Goal: Leave review/rating: Leave review/rating

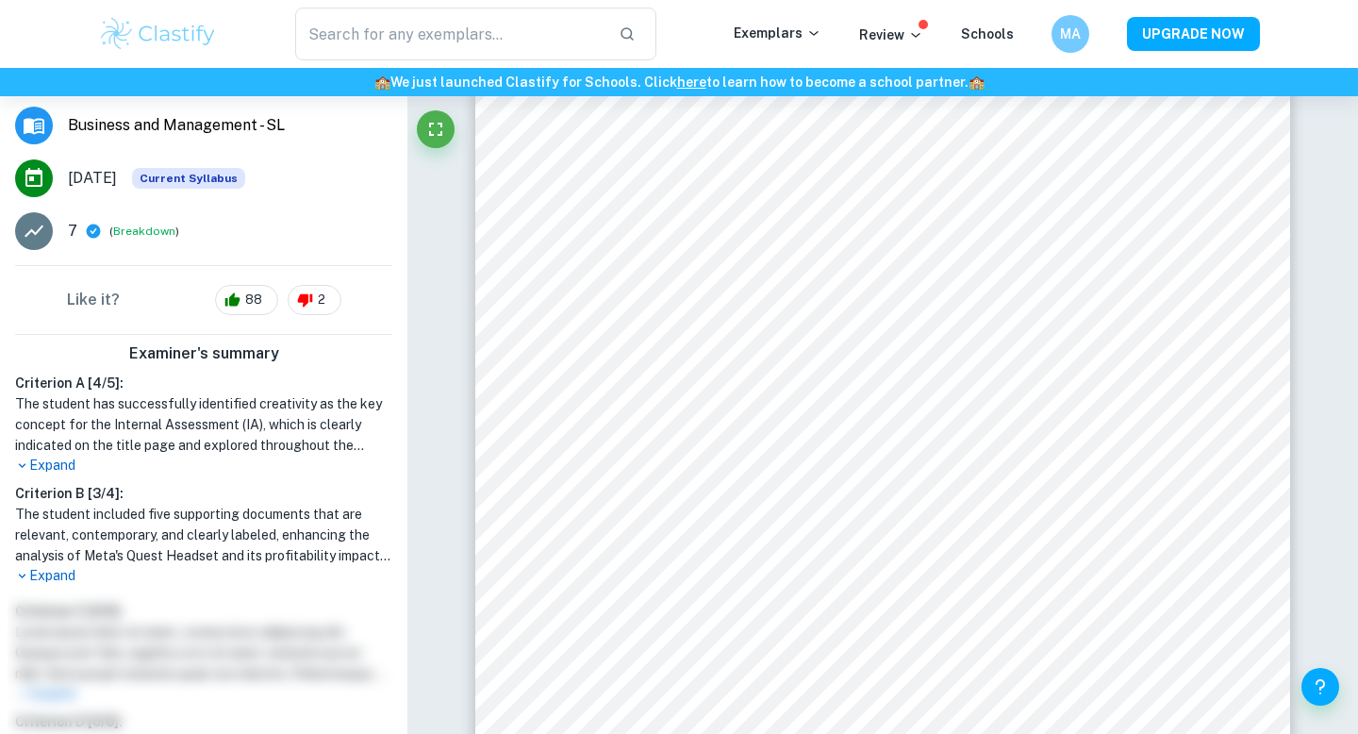
scroll to position [303, 0]
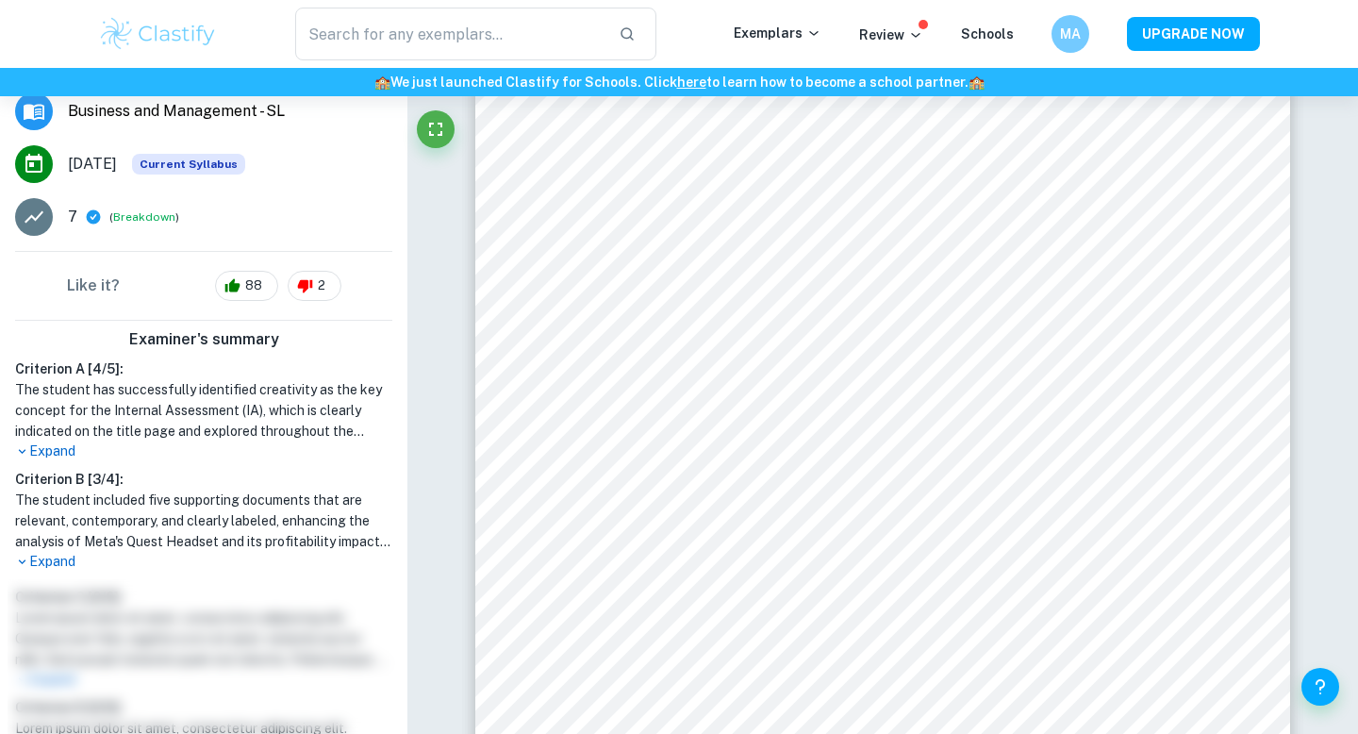
click at [58, 494] on h1 "The student included five supporting documents that are relevant, contemporary,…" at bounding box center [203, 520] width 377 height 62
click at [49, 557] on p "Expand" at bounding box center [203, 562] width 377 height 20
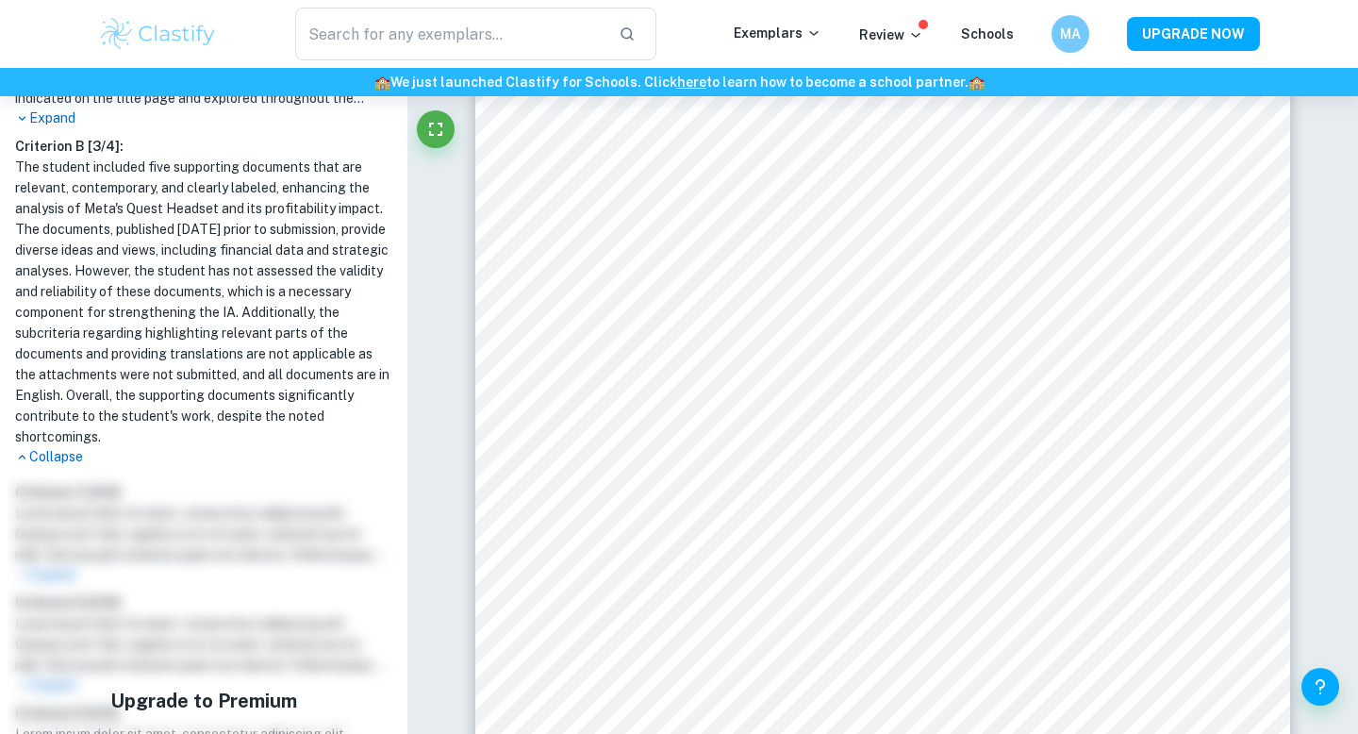
scroll to position [772, 0]
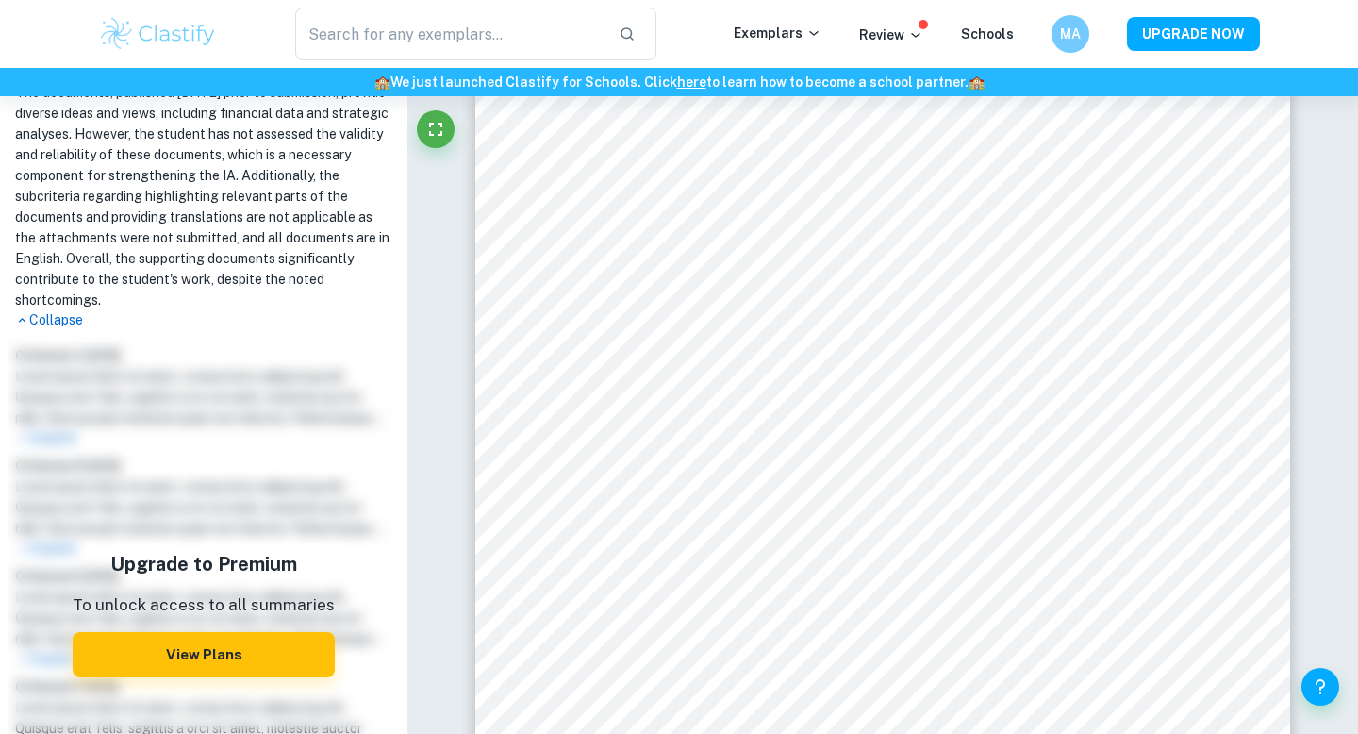
click at [83, 479] on div "Upgrade to Premium To unlock access to all summaries View Plans" at bounding box center [204, 614] width 392 height 552
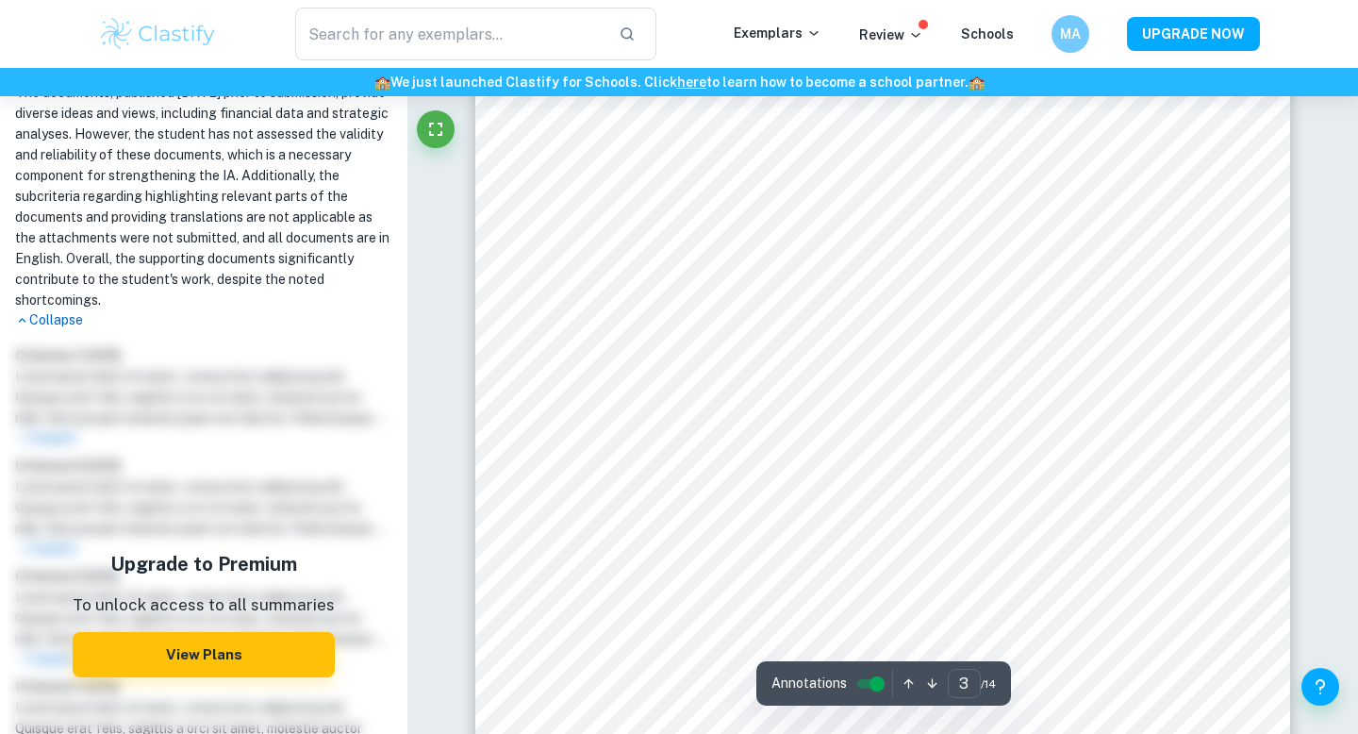
scroll to position [3027, 0]
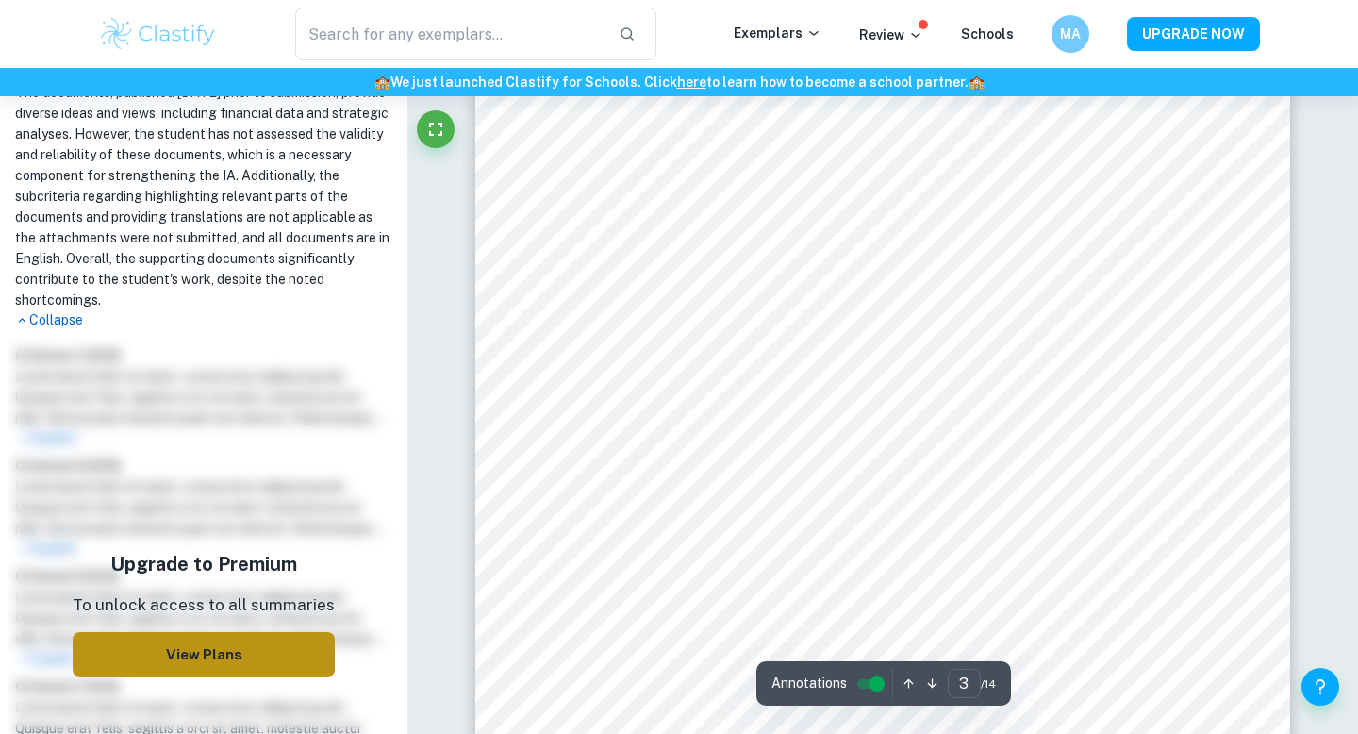
click at [243, 635] on button "View Plans" at bounding box center [204, 654] width 262 height 45
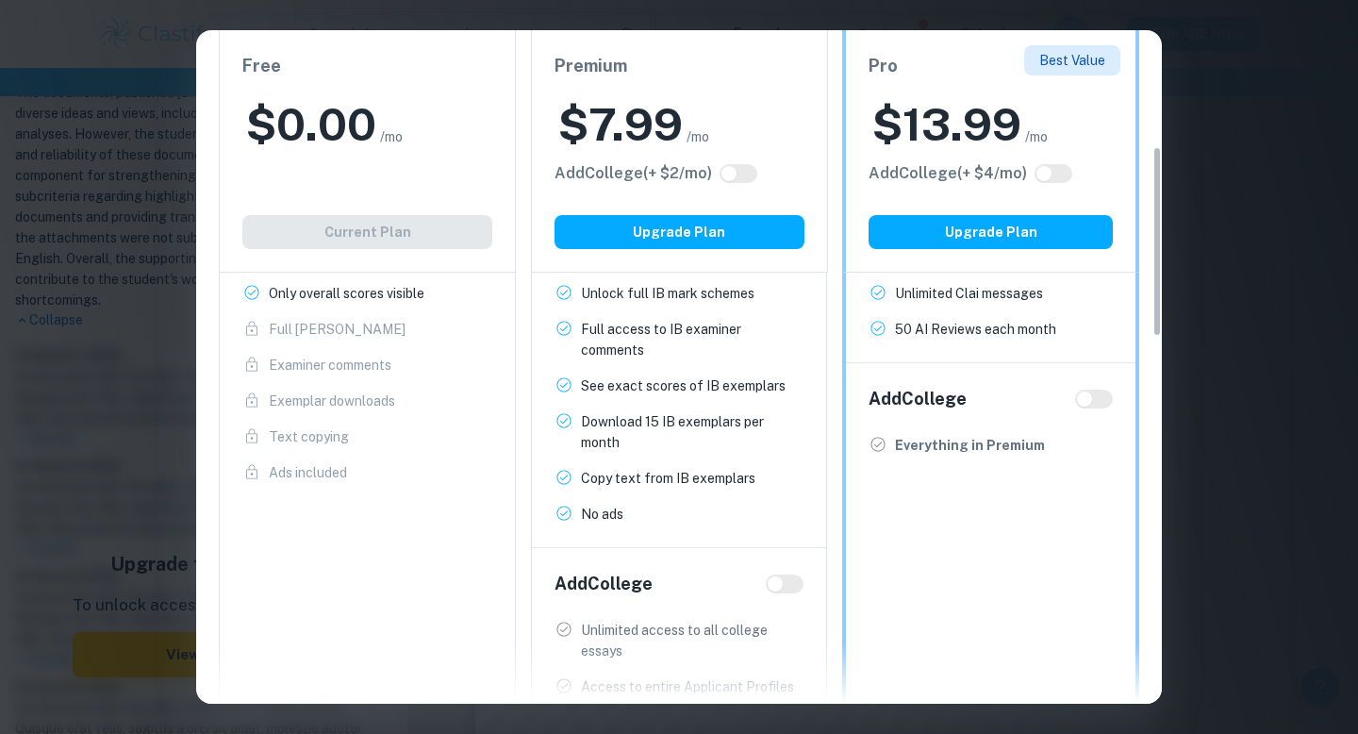
scroll to position [419, 0]
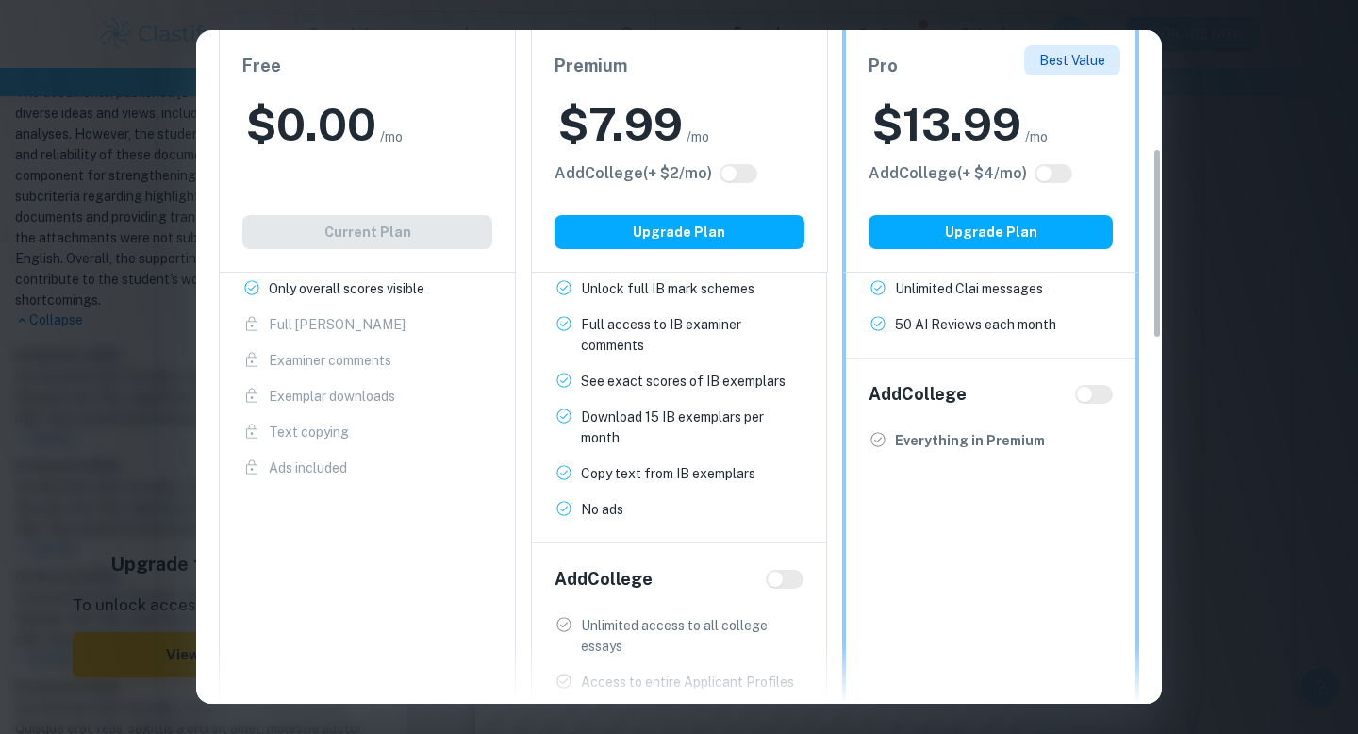
click at [1087, 388] on input "checkbox" at bounding box center [1084, 394] width 45 height 15
checkbox input "true"
click at [1087, 388] on input "checkbox" at bounding box center [1103, 394] width 45 height 15
checkbox input "false"
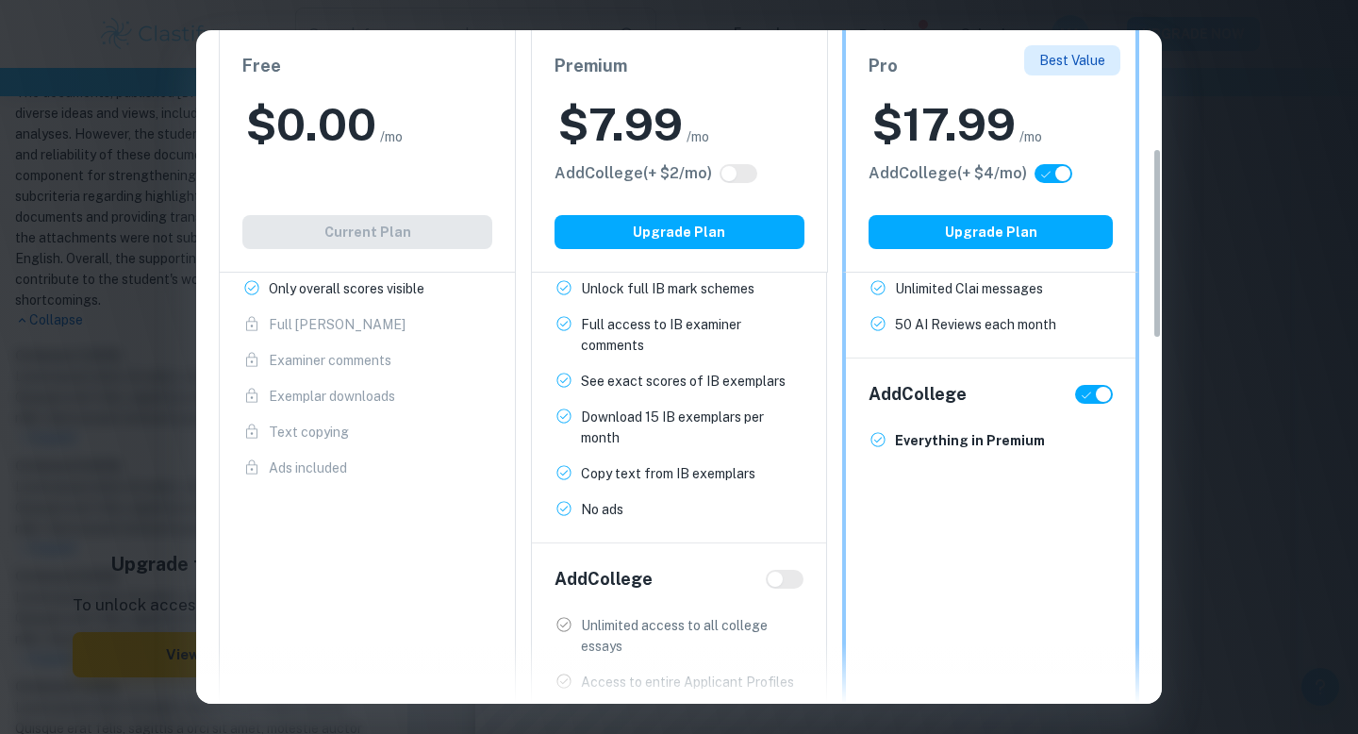
checkbox input "false"
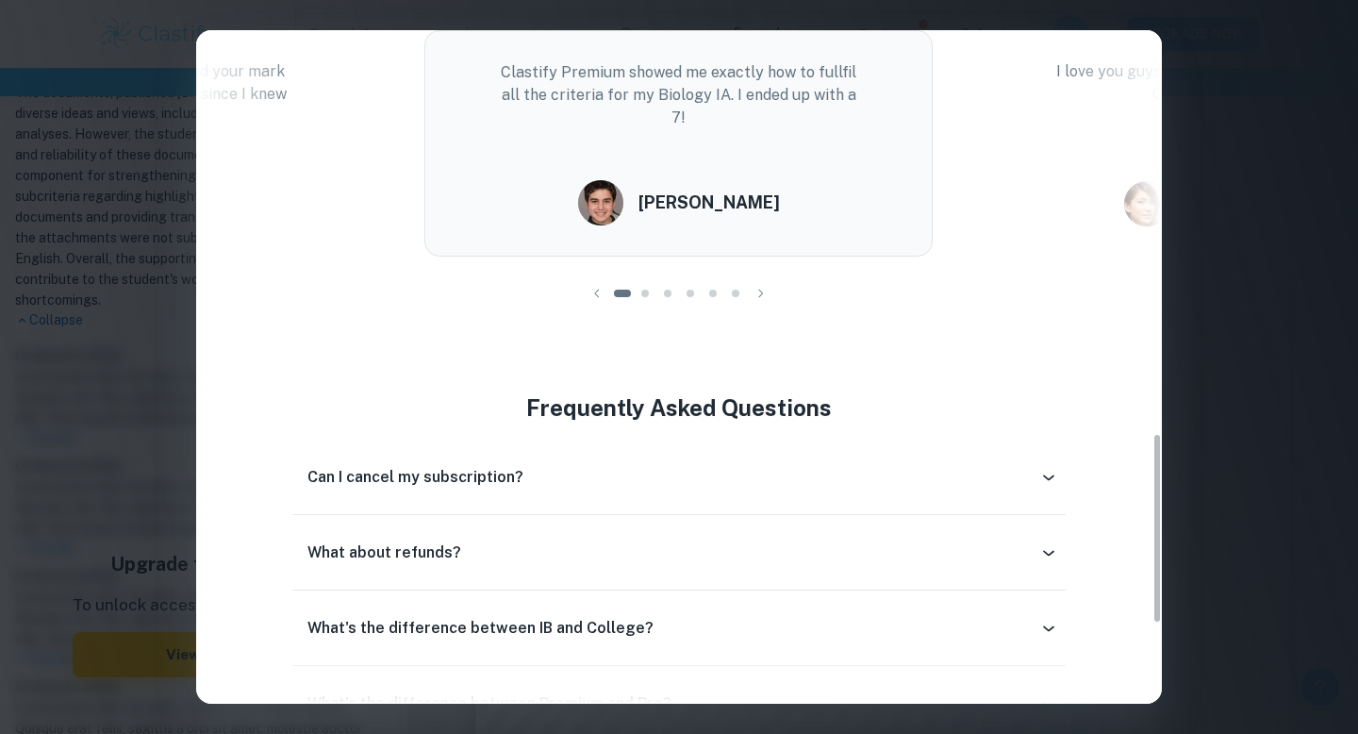
scroll to position [1413, 0]
click at [1232, 343] on div "Easily Ace Your IB Coursework & Crush College Essays. Get Clastify Premium Get …" at bounding box center [679, 367] width 1358 height 734
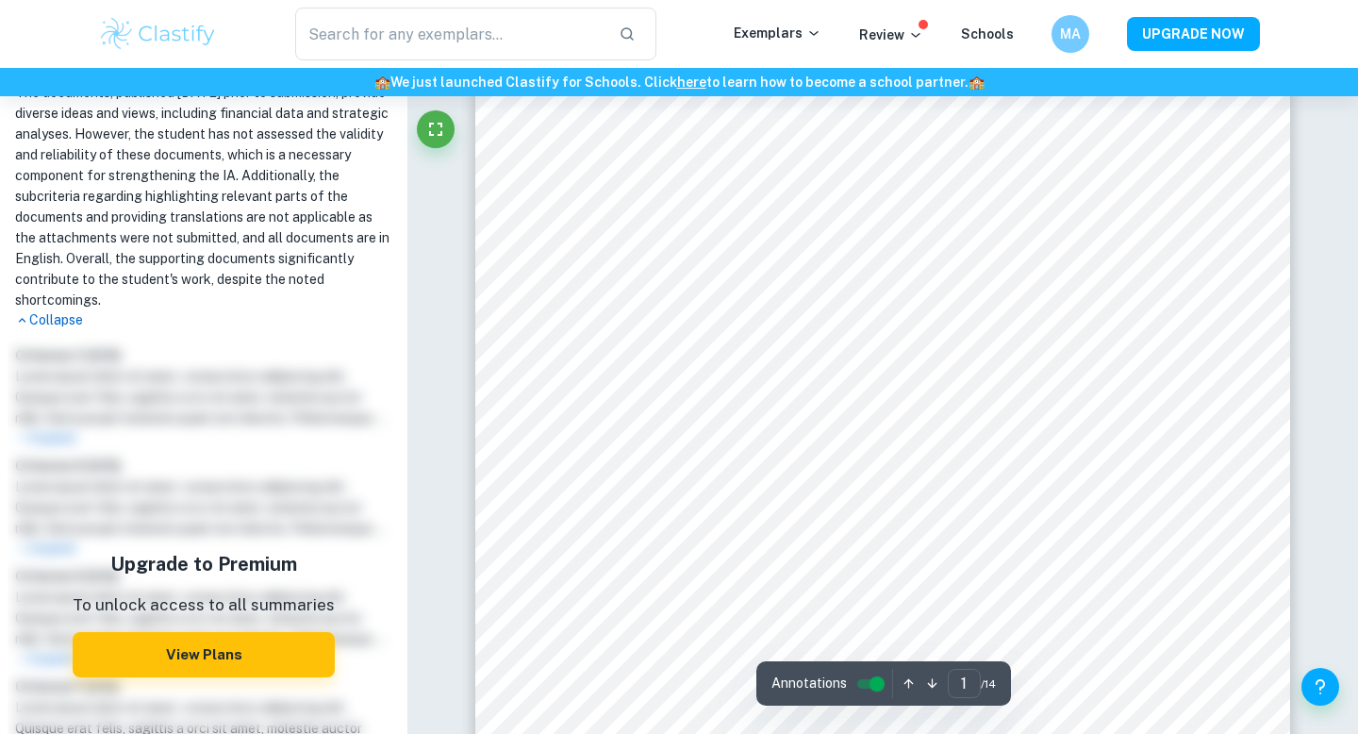
scroll to position [0, 0]
click at [395, 112] on div "Criterion B [ 3 / 4 ]: The student included five supporting documents that are …" at bounding box center [204, 164] width 392 height 331
click at [163, 17] on img at bounding box center [158, 34] width 120 height 38
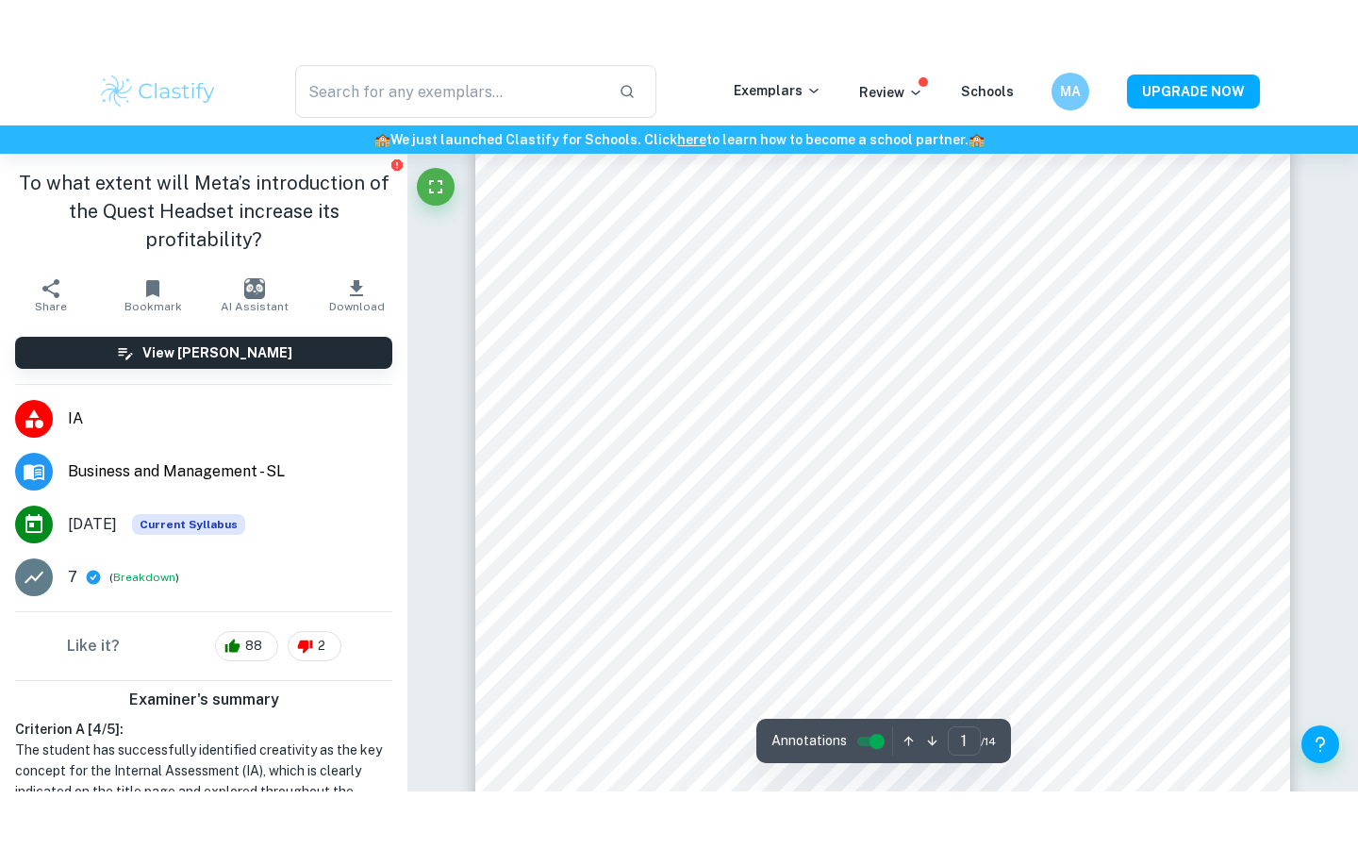
scroll to position [276, 0]
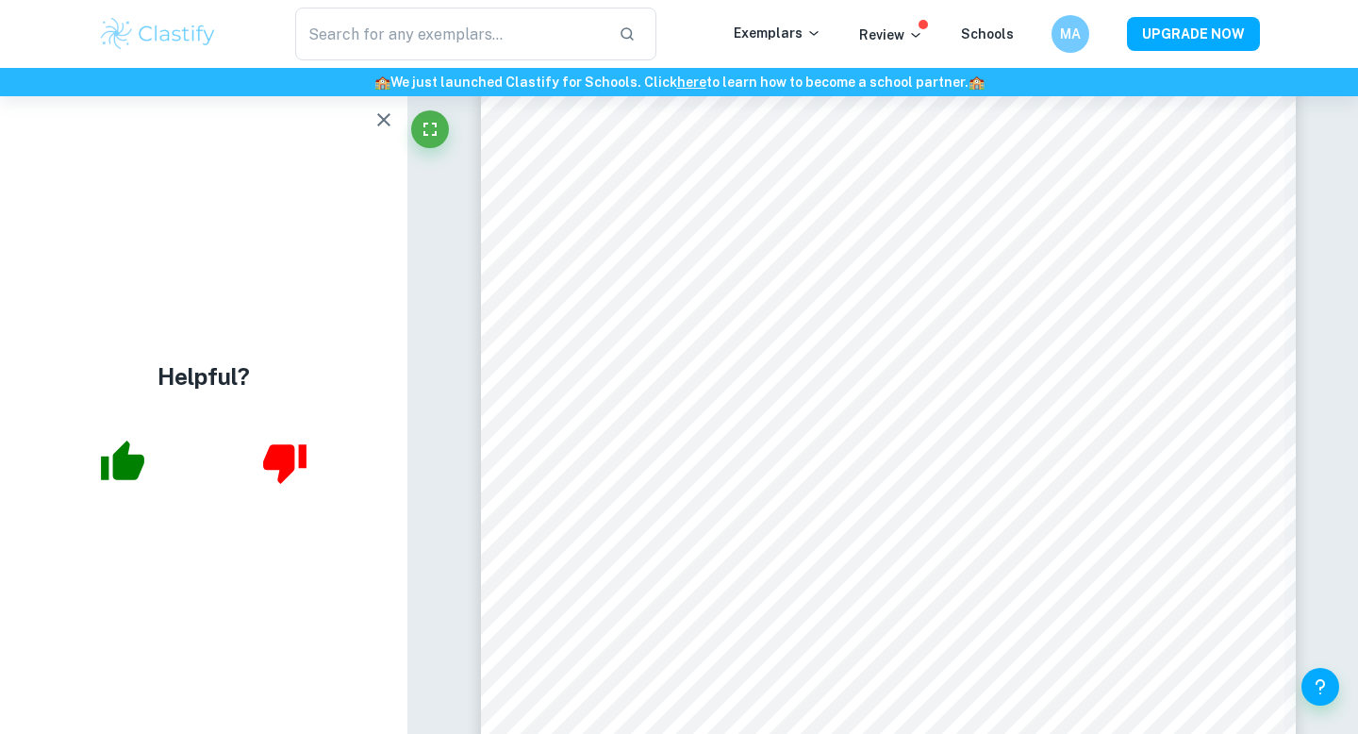
type input "1"
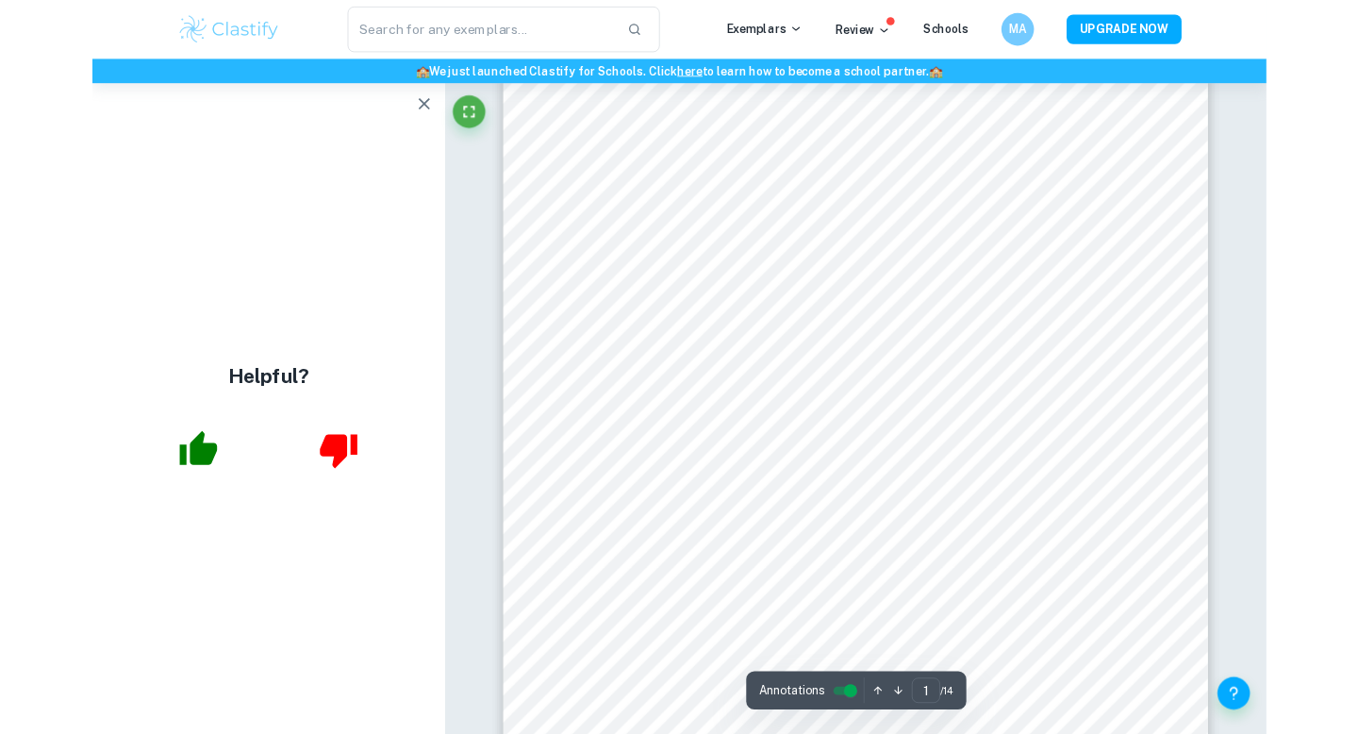
scroll to position [0, 0]
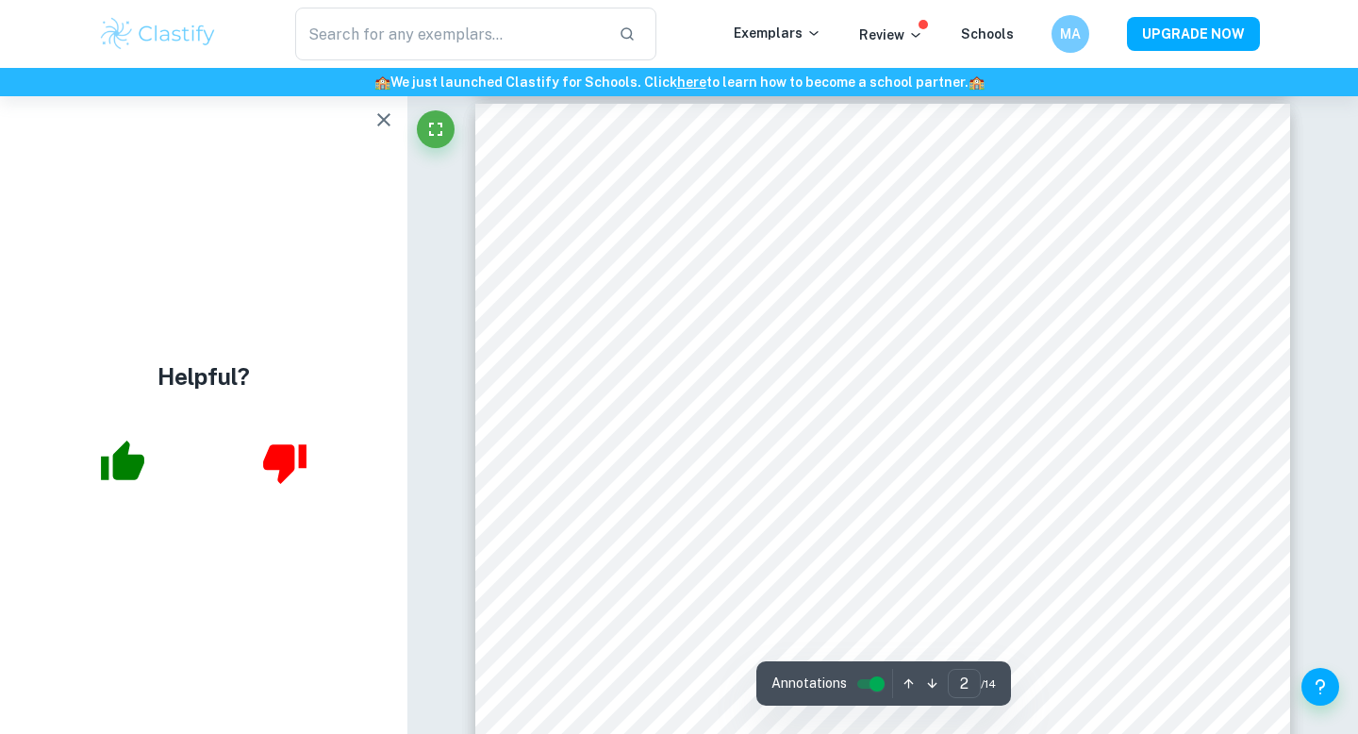
scroll to position [1303, 0]
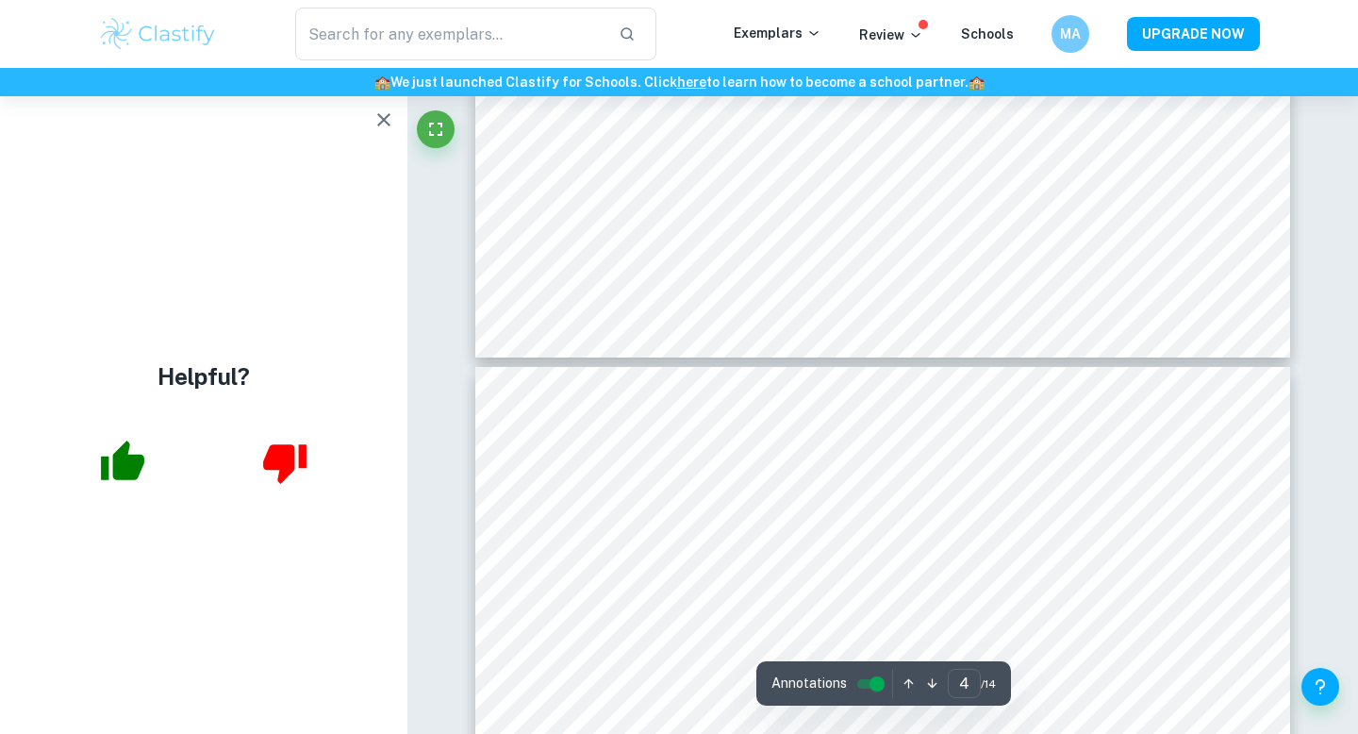
type input "5"
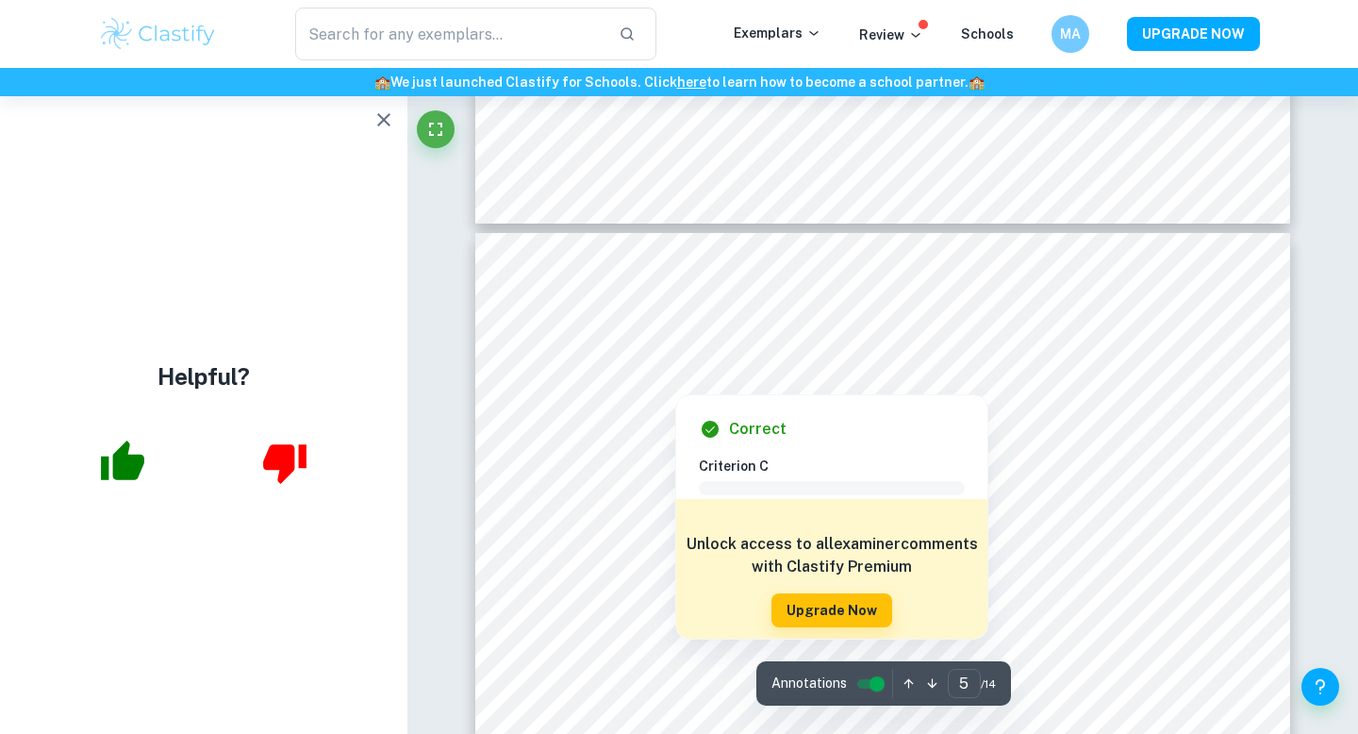
scroll to position [4662, 0]
